Goal: Transaction & Acquisition: Book appointment/travel/reservation

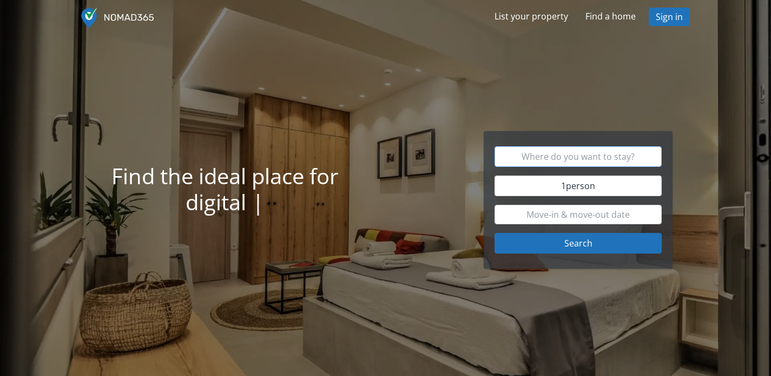
click at [544, 158] on input "text" at bounding box center [578, 156] width 167 height 21
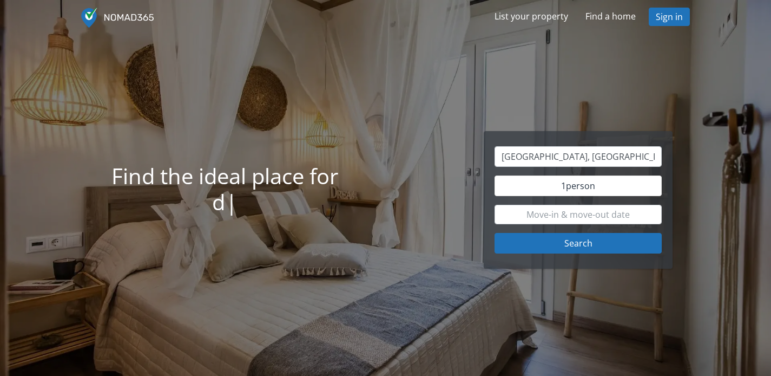
type input "[GEOGRAPHIC_DATA]"
click at [580, 210] on input "text" at bounding box center [578, 214] width 167 height 19
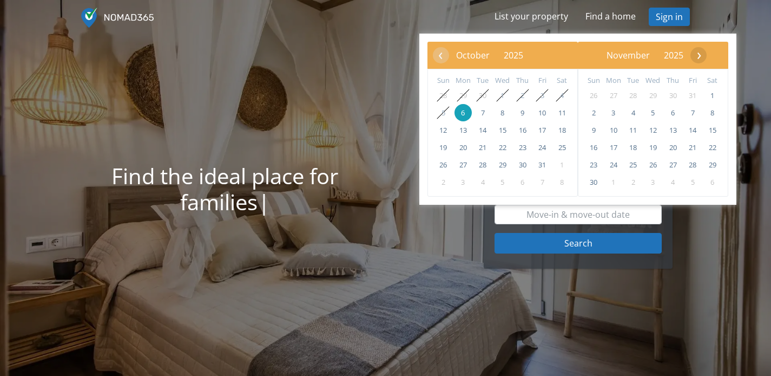
click at [708, 59] on span "›" at bounding box center [699, 55] width 16 height 16
click at [707, 59] on span "›" at bounding box center [699, 55] width 16 height 16
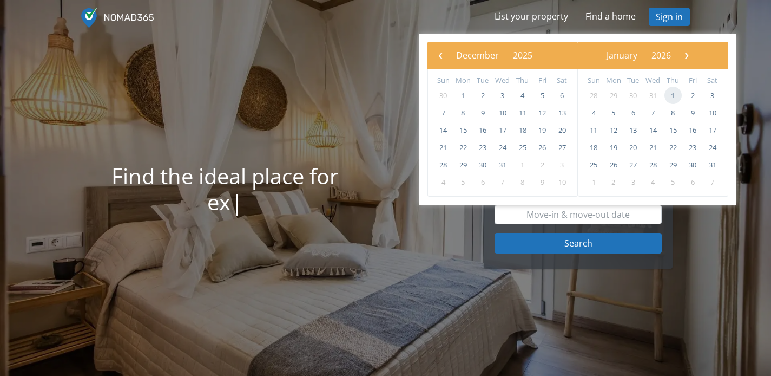
click at [672, 93] on span "1" at bounding box center [673, 95] width 17 height 17
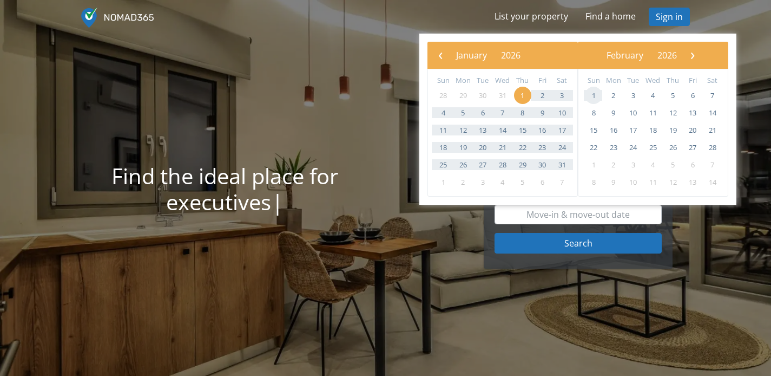
click at [591, 100] on span "1" at bounding box center [593, 95] width 17 height 17
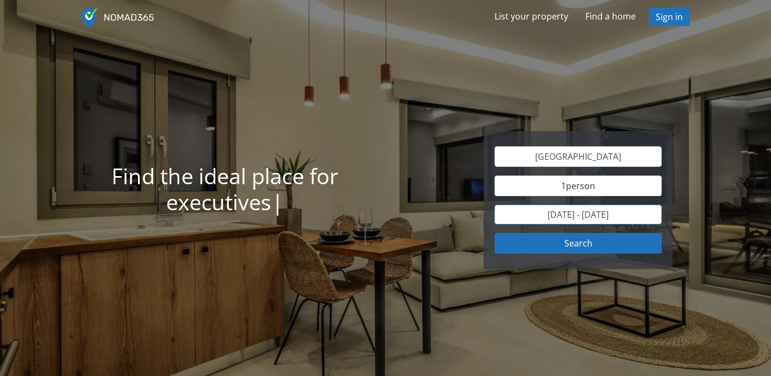
click at [587, 206] on input "[DATE] - [DATE]" at bounding box center [578, 214] width 167 height 19
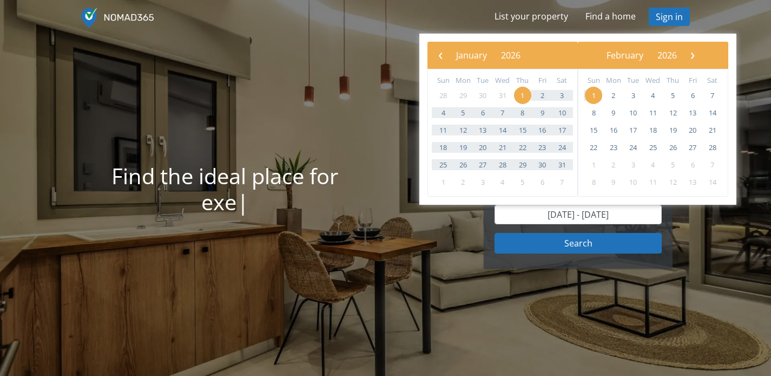
click at [596, 93] on span "1" at bounding box center [593, 95] width 17 height 17
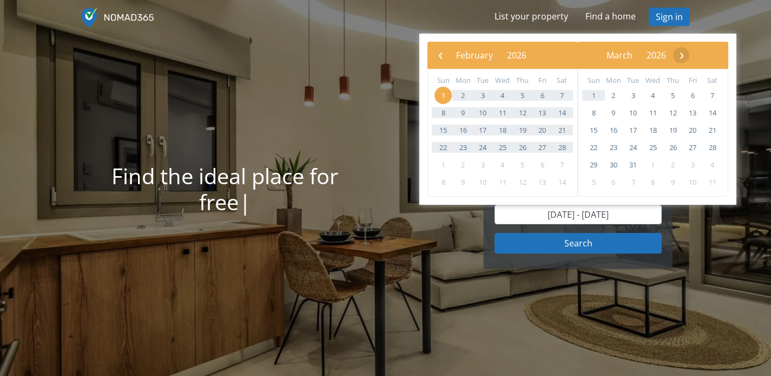
click at [690, 57] on span "›" at bounding box center [682, 55] width 16 height 16
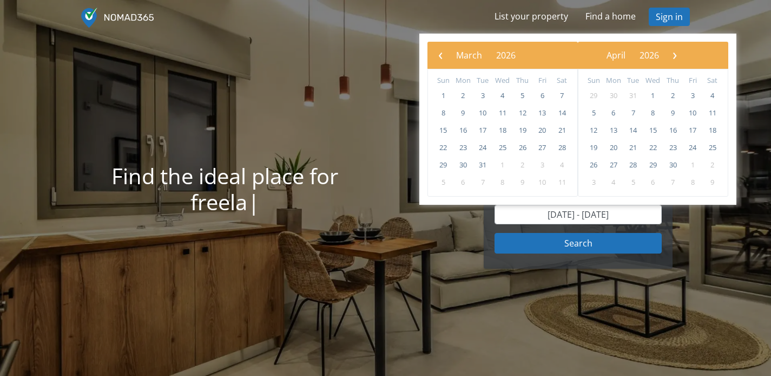
type input "[DATE] - [DATE]"
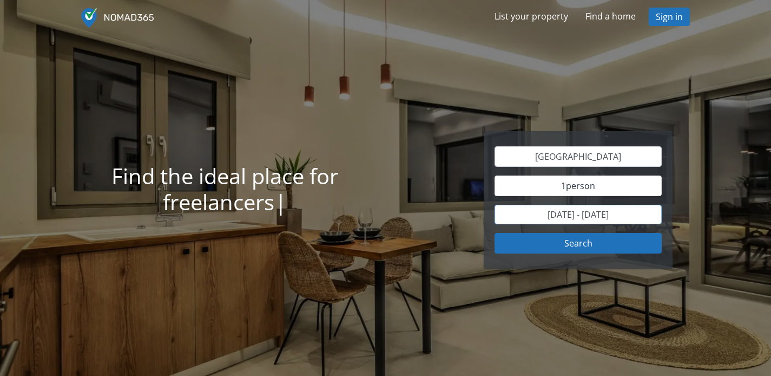
click at [623, 218] on input "[DATE] - [DATE]" at bounding box center [578, 214] width 167 height 19
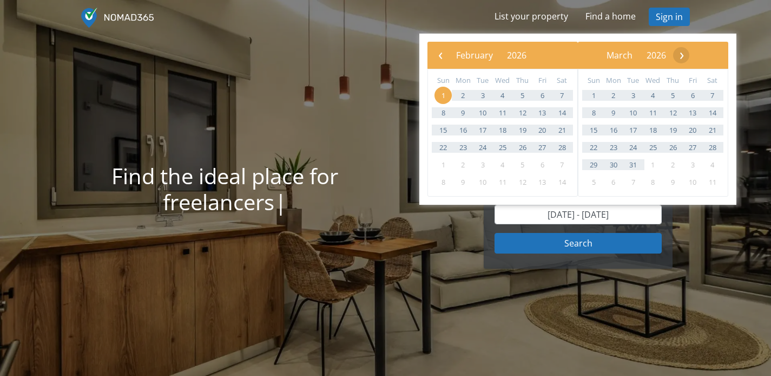
click at [690, 51] on span "›" at bounding box center [682, 55] width 16 height 16
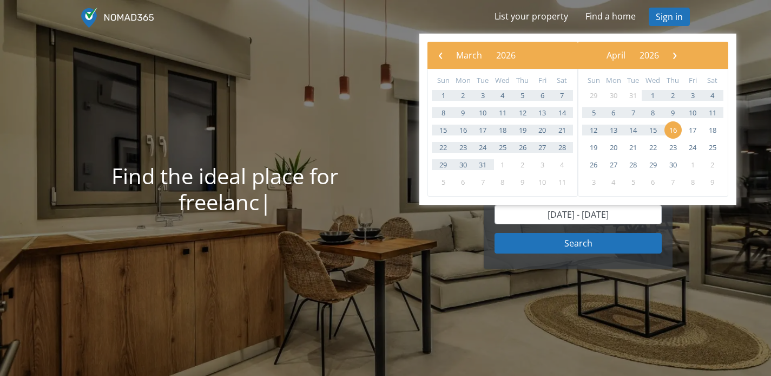
click at [683, 51] on span "›" at bounding box center [675, 55] width 16 height 16
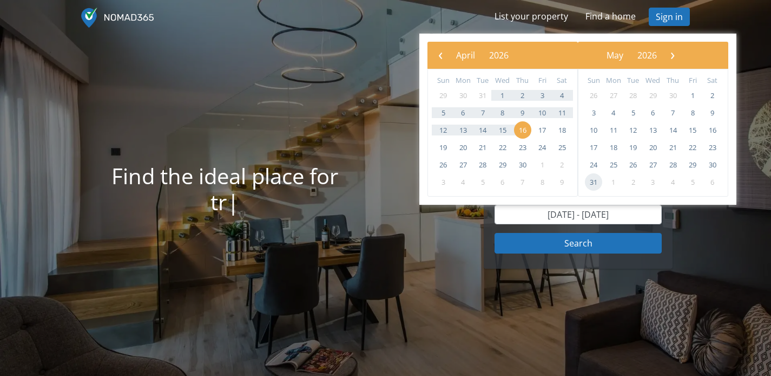
click at [596, 185] on span "31" at bounding box center [593, 181] width 17 height 17
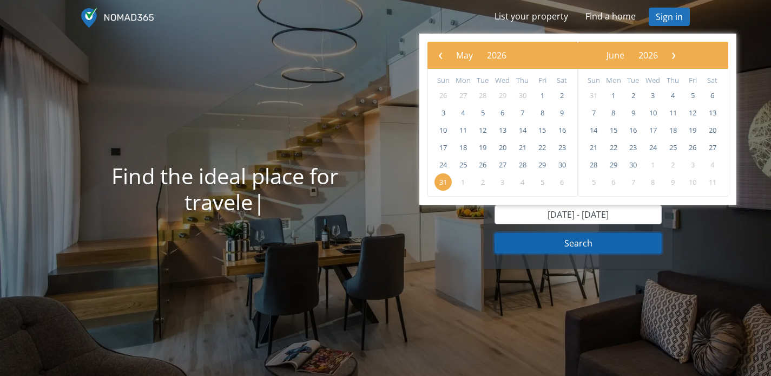
click at [624, 247] on button "Search" at bounding box center [578, 243] width 167 height 21
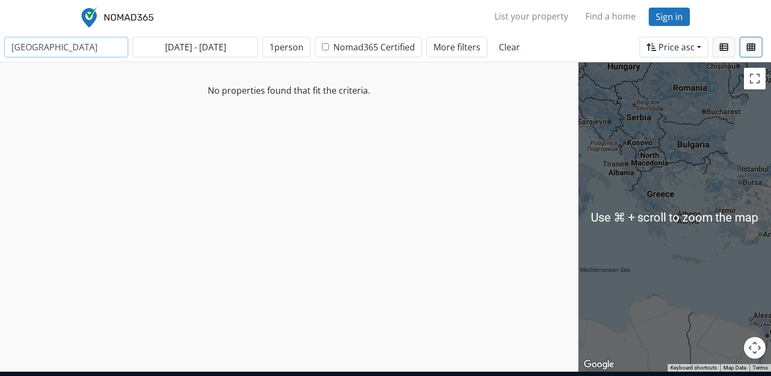
click at [67, 54] on input "[GEOGRAPHIC_DATA]" at bounding box center [66, 47] width 124 height 21
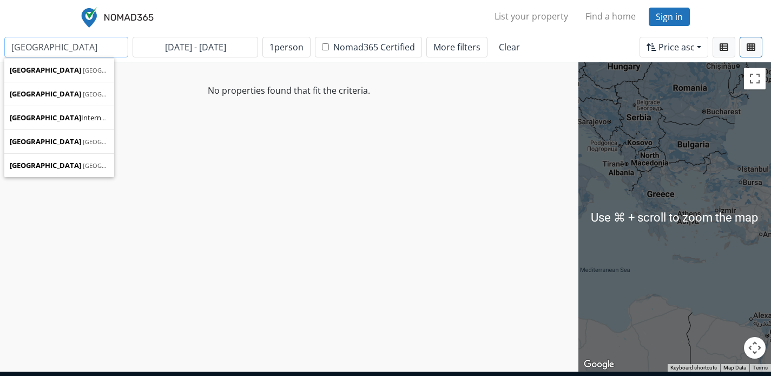
click at [67, 54] on input "[GEOGRAPHIC_DATA]" at bounding box center [66, 47] width 124 height 21
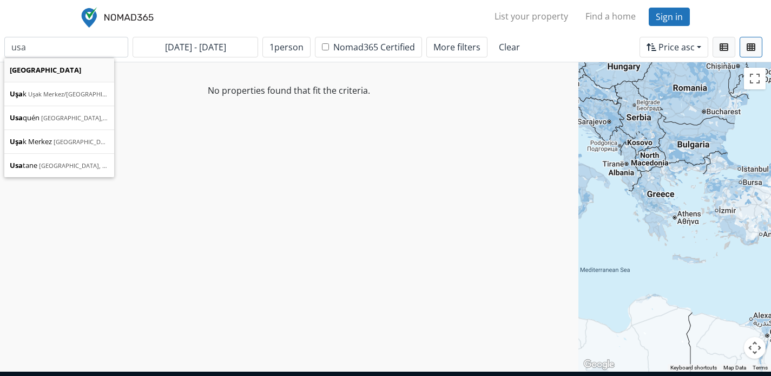
type input "[GEOGRAPHIC_DATA]"
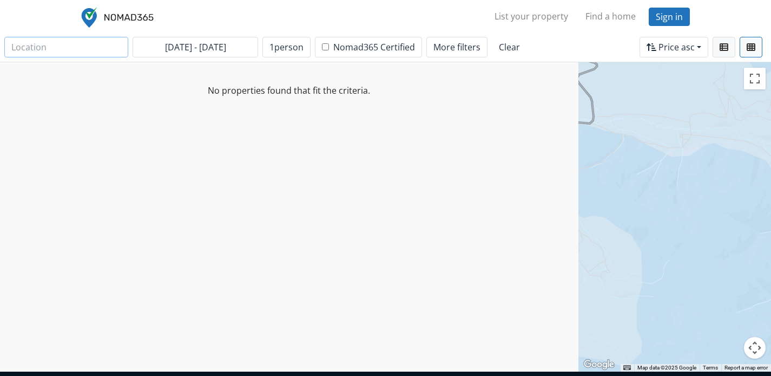
click at [78, 41] on input "text" at bounding box center [66, 47] width 124 height 21
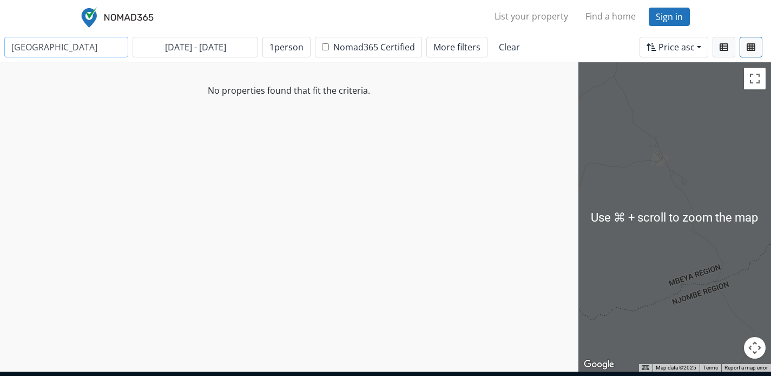
click at [21, 44] on input "[GEOGRAPHIC_DATA]" at bounding box center [66, 47] width 124 height 21
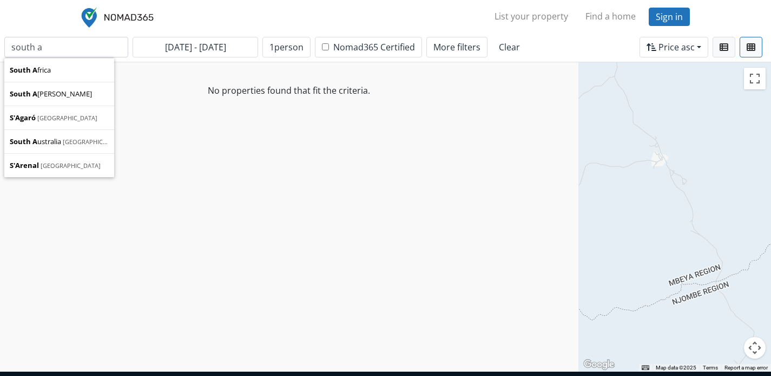
type input "[GEOGRAPHIC_DATA]"
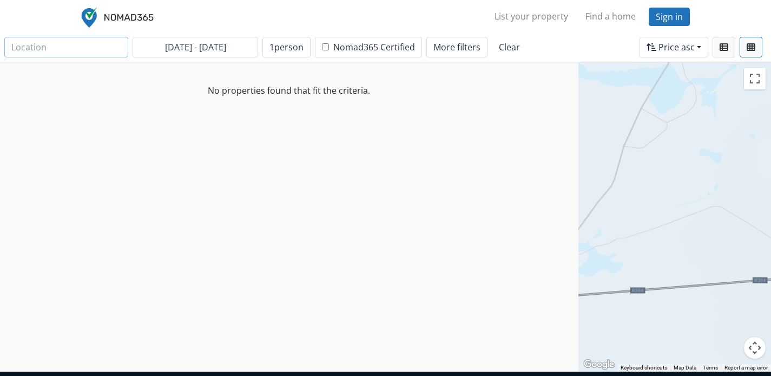
click at [106, 50] on input "text" at bounding box center [66, 47] width 124 height 21
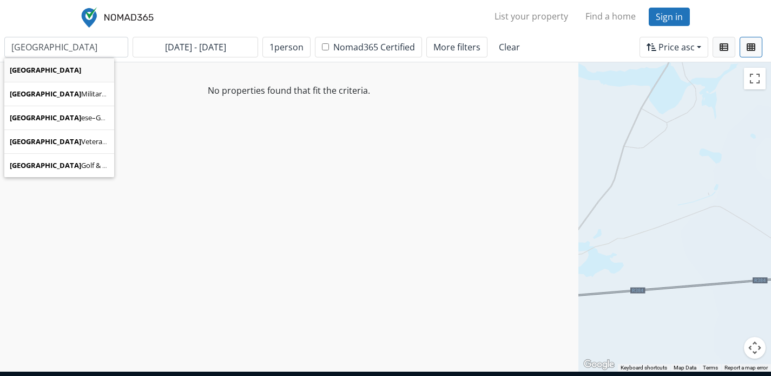
type input "[GEOGRAPHIC_DATA]"
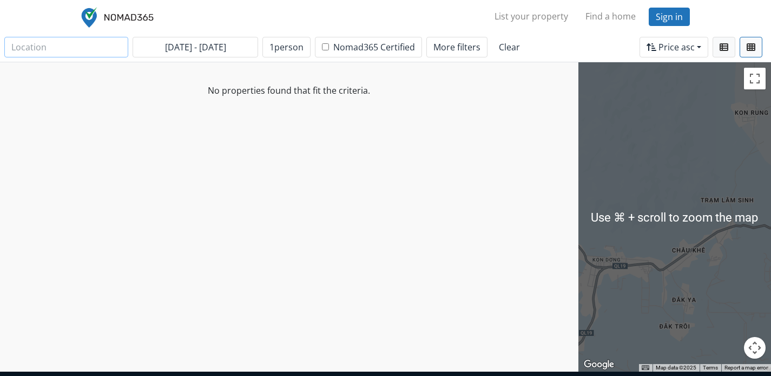
click at [108, 50] on input "text" at bounding box center [66, 47] width 124 height 21
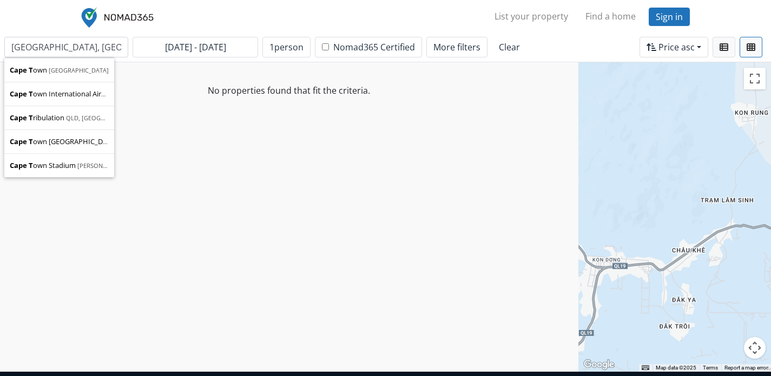
type input "[GEOGRAPHIC_DATA]"
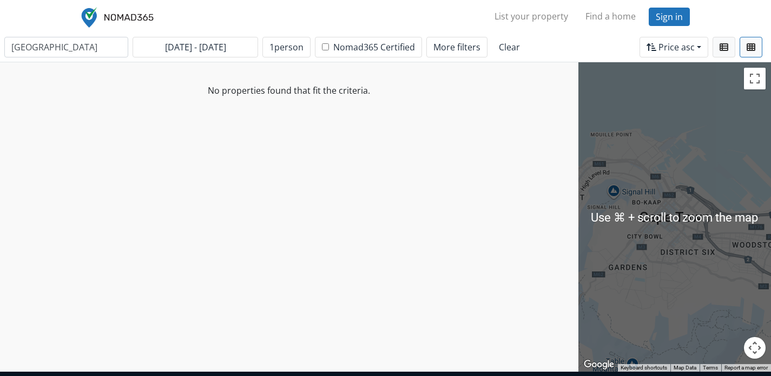
click at [752, 341] on button "Map camera controls" at bounding box center [755, 348] width 22 height 22
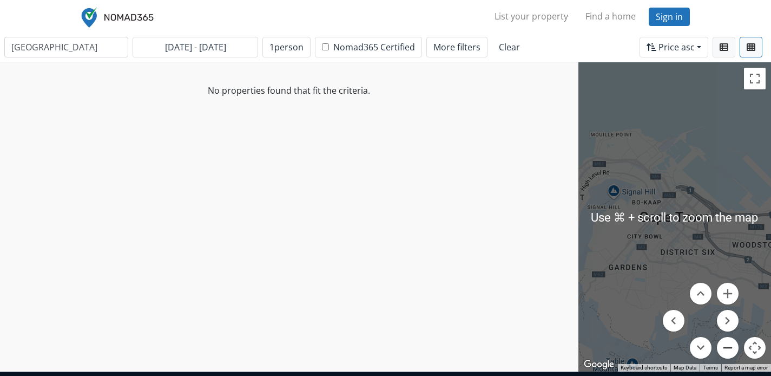
click at [728, 342] on button "Zoom out" at bounding box center [728, 348] width 22 height 22
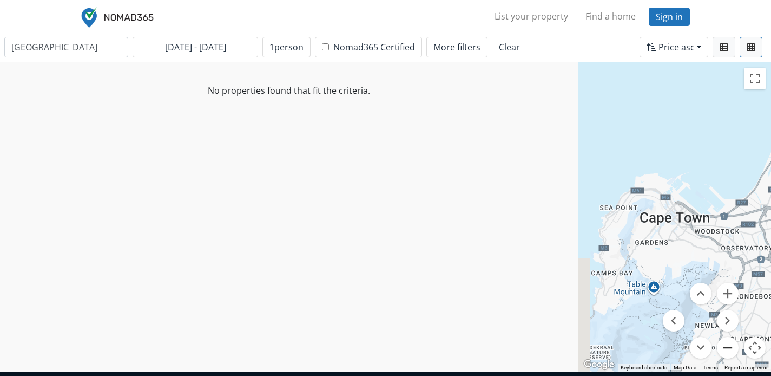
click at [728, 342] on button "Zoom out" at bounding box center [728, 348] width 22 height 22
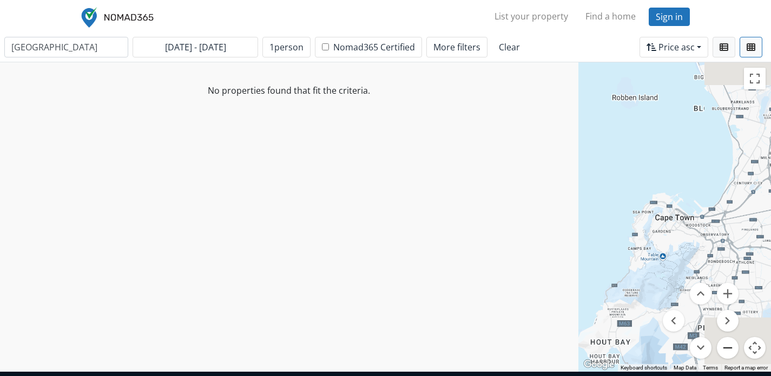
click at [728, 342] on button "Zoom out" at bounding box center [728, 348] width 22 height 22
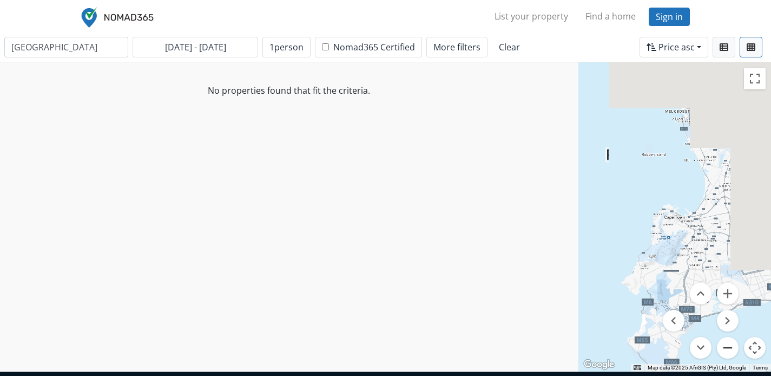
click at [728, 342] on button "Zoom out" at bounding box center [728, 348] width 22 height 22
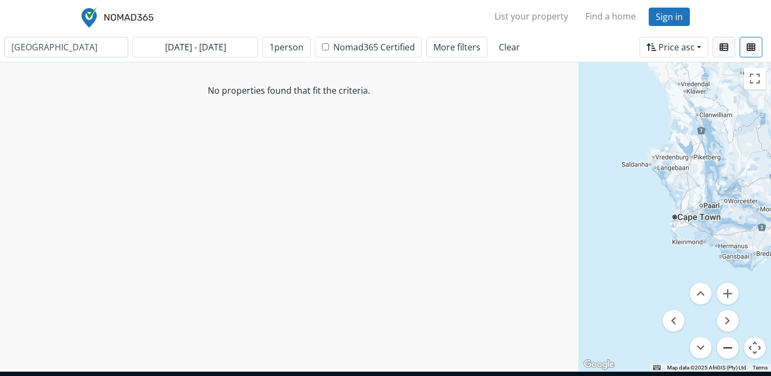
click at [728, 342] on button "Zoom out" at bounding box center [728, 348] width 22 height 22
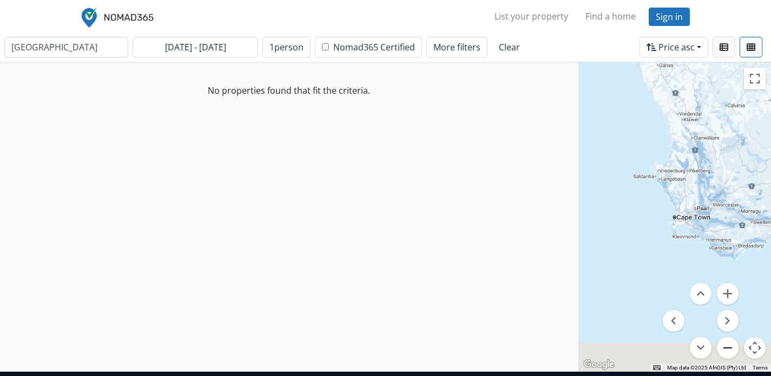
click at [728, 342] on button "Zoom out" at bounding box center [728, 348] width 22 height 22
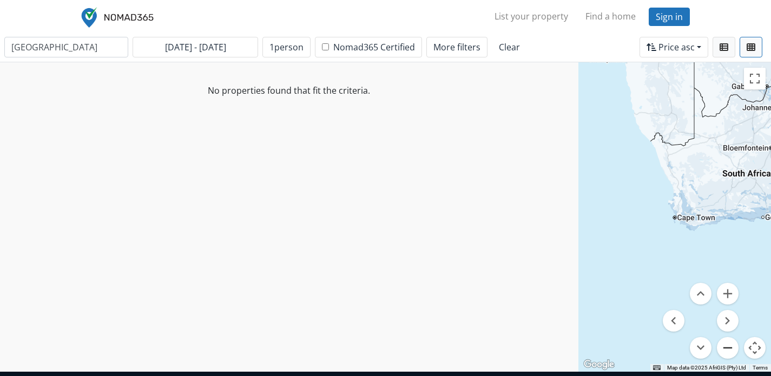
click at [728, 342] on button "Zoom out" at bounding box center [728, 348] width 22 height 22
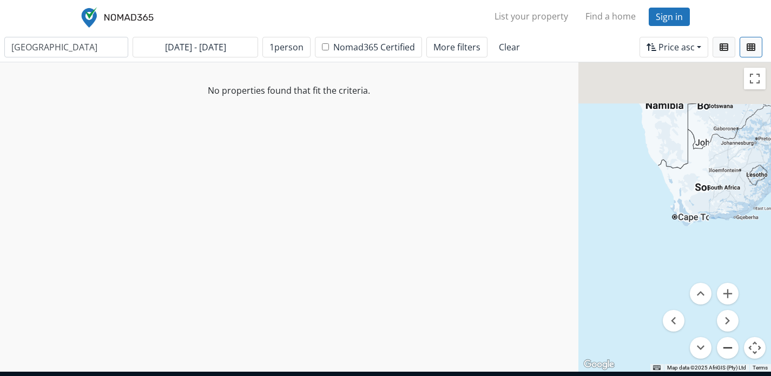
click at [728, 342] on button "Zoom out" at bounding box center [728, 348] width 22 height 22
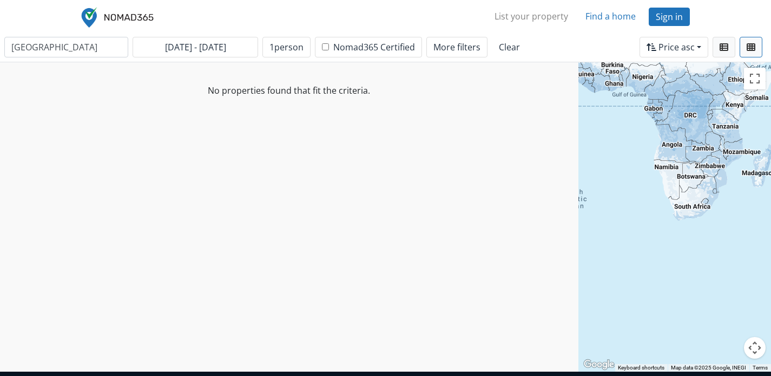
click at [621, 17] on link "Find a home" at bounding box center [611, 16] width 68 height 22
click at [617, 14] on link "Find a home" at bounding box center [611, 16] width 68 height 22
click at [542, 12] on link "List your property" at bounding box center [531, 16] width 91 height 22
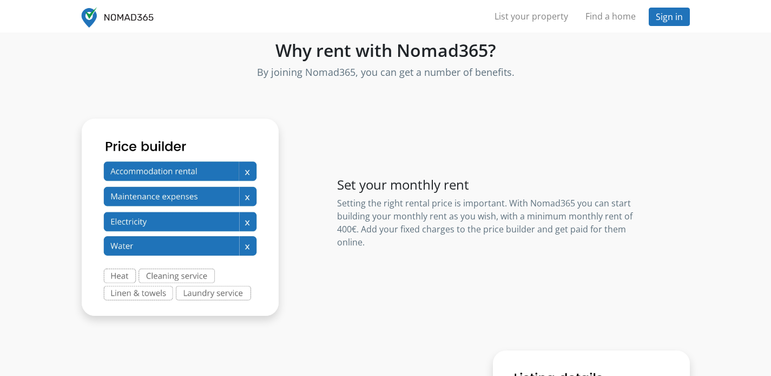
scroll to position [278, 0]
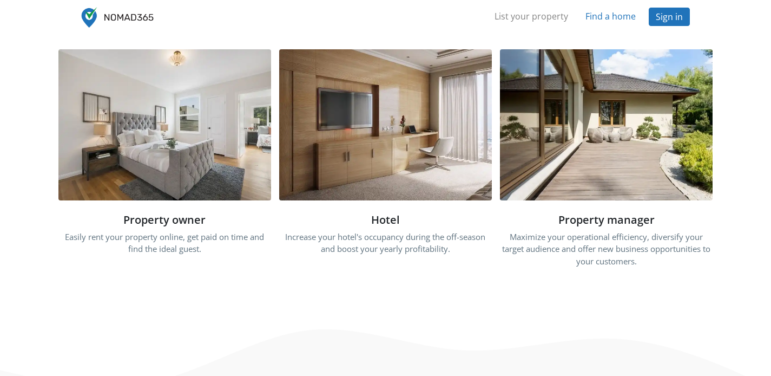
click at [596, 18] on link "Find a home" at bounding box center [611, 16] width 68 height 22
